Goal: Information Seeking & Learning: Learn about a topic

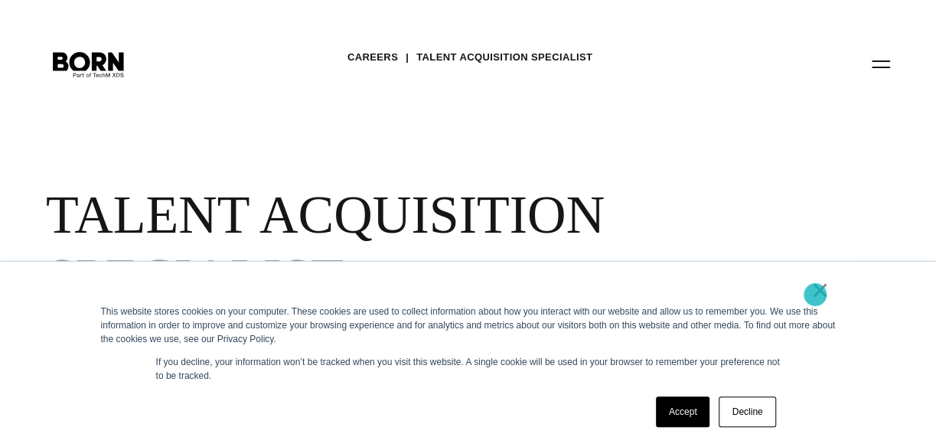
click at [815, 295] on link "×" at bounding box center [820, 290] width 18 height 14
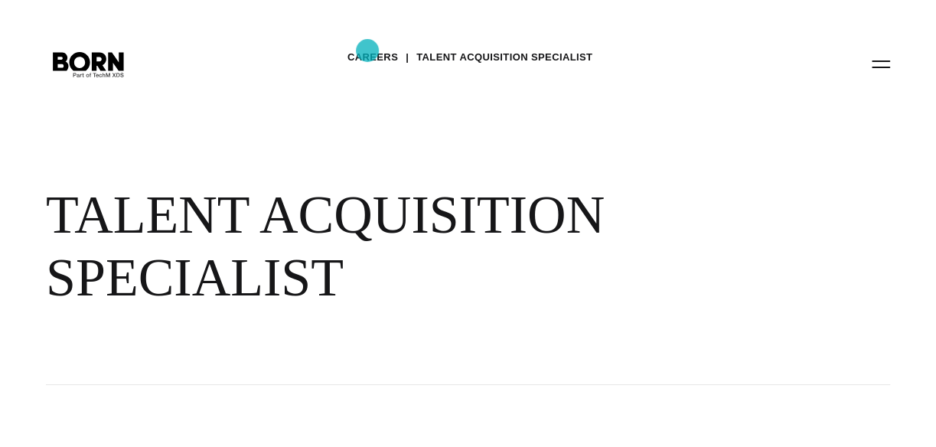
click at [367, 51] on link "Careers" at bounding box center [372, 57] width 51 height 23
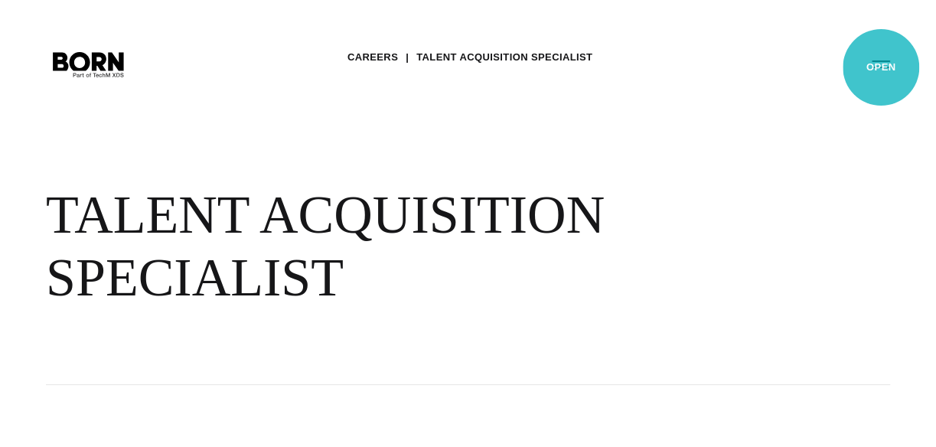
click at [881, 67] on button "Primary Menu" at bounding box center [880, 63] width 37 height 32
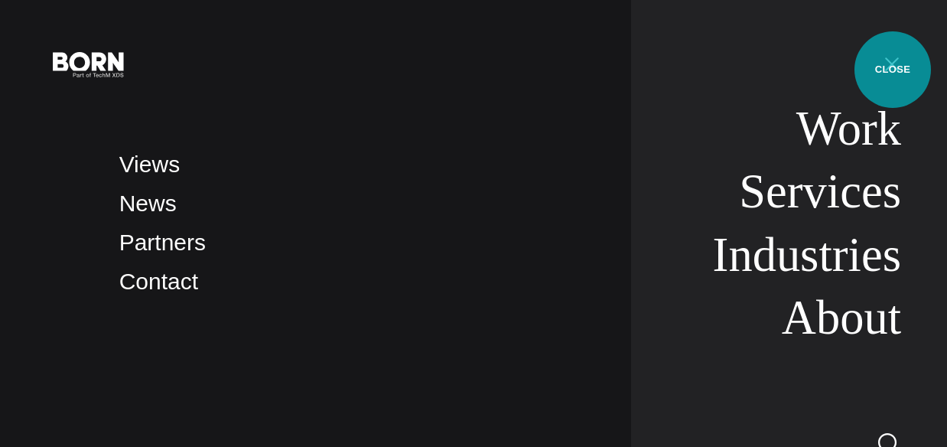
click at [893, 70] on button "Primary Menu" at bounding box center [892, 63] width 37 height 32
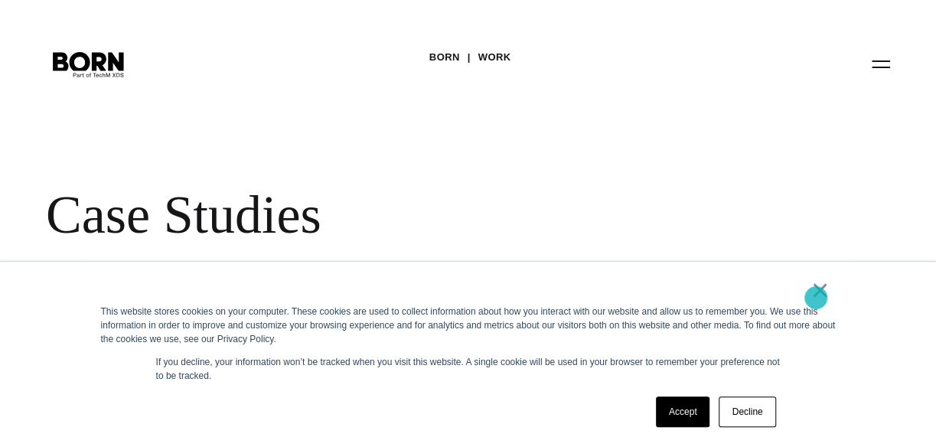
click at [816, 297] on link "×" at bounding box center [820, 290] width 18 height 14
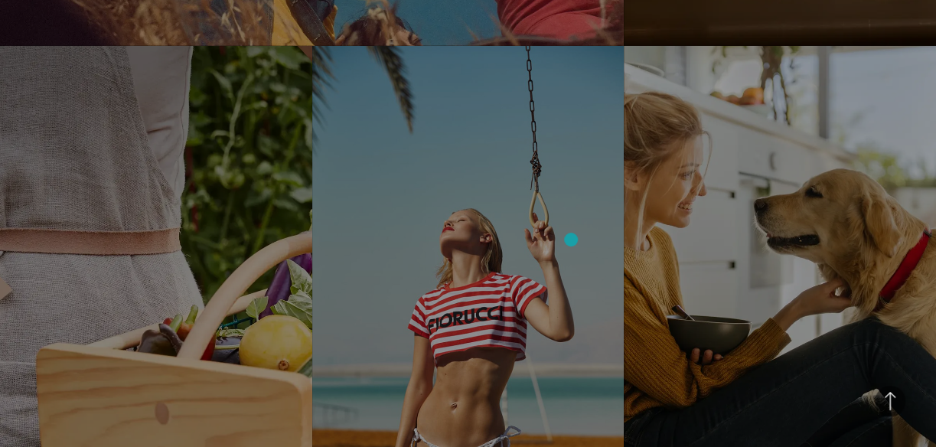
scroll to position [2510, 0]
